Goal: Use online tool/utility: Use online tool/utility

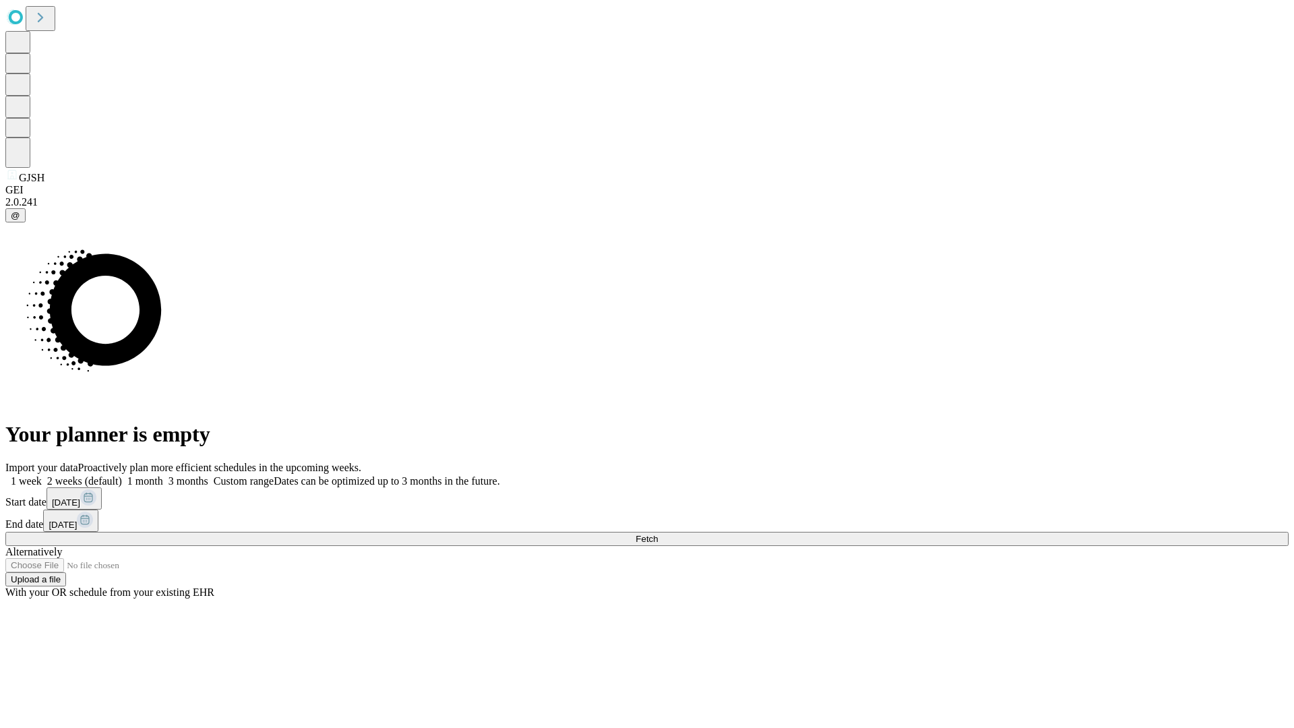
click at [658, 534] on span "Fetch" at bounding box center [646, 539] width 22 height 10
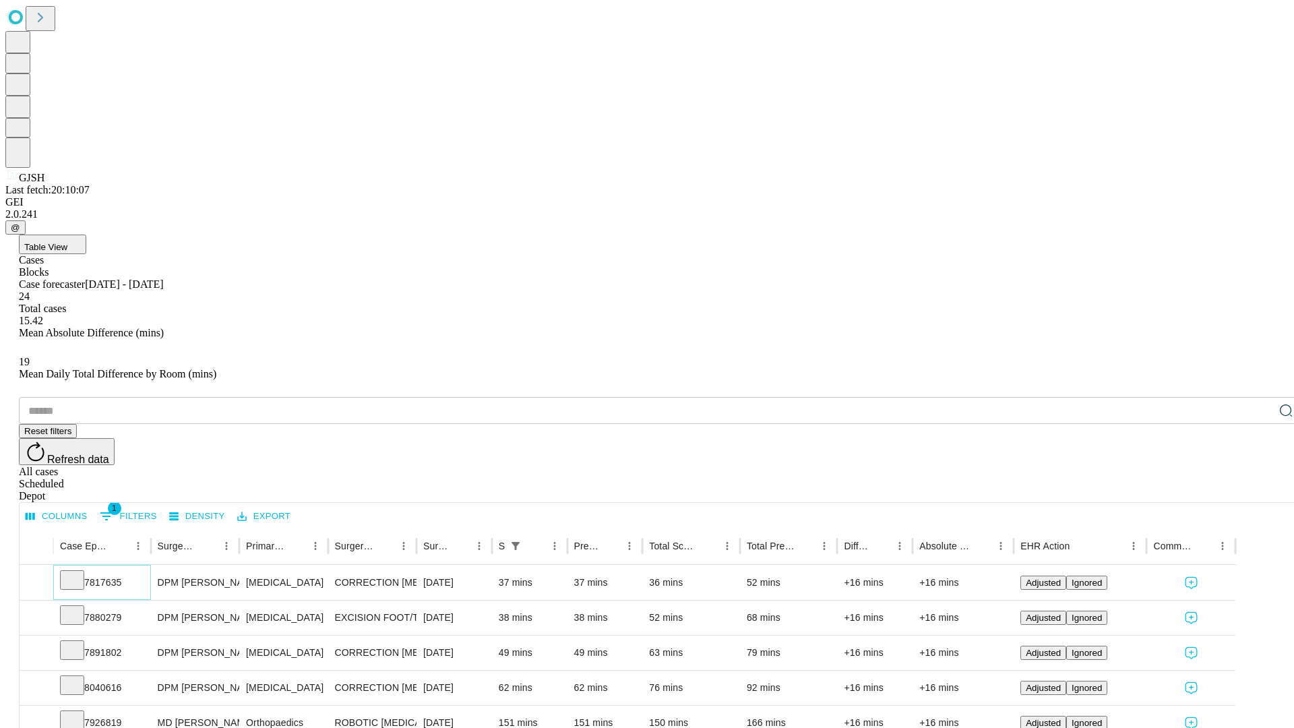
click at [79, 572] on icon at bounding box center [71, 578] width 13 height 13
